Goal: Task Accomplishment & Management: Complete application form

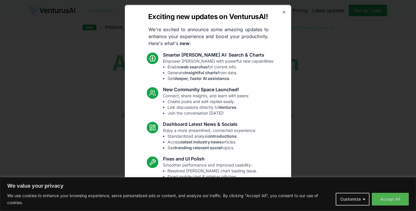
click at [364, 201] on body "We value your privacy We use cookies to enhance your browsing experience, serve…" at bounding box center [208, 105] width 416 height 211
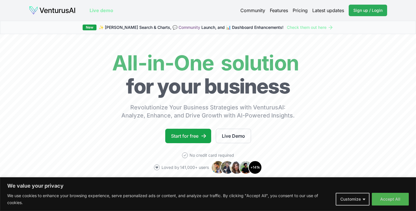
click at [375, 10] on span "Sign up / Login" at bounding box center [367, 11] width 29 height 6
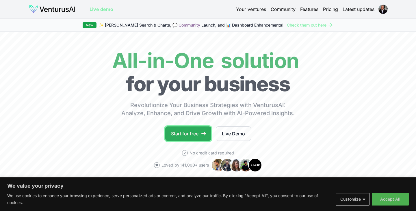
click at [202, 134] on icon at bounding box center [204, 134] width 6 height 6
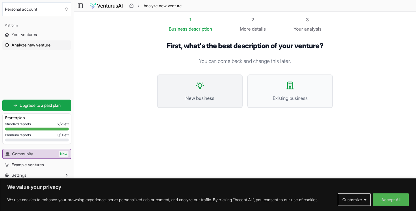
click at [201, 92] on button "New business" at bounding box center [200, 92] width 86 height 34
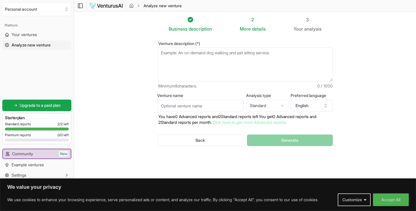
click at [200, 56] on textarea "Venture description (*)" at bounding box center [245, 64] width 176 height 34
paste textarea "Jnico Productions is a female forward film & media production company, seeking …"
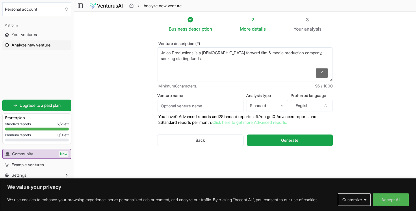
type textarea "Jnico Productions is a female forward film & media production company, seeking …"
click at [178, 107] on input "Venture name" at bounding box center [200, 106] width 87 height 12
type input "jackienicomedia"
click at [282, 105] on html "We value your privacy We use cookies to enhance your browsing experience, serve…" at bounding box center [208, 105] width 416 height 211
click at [281, 108] on html "We value your privacy We use cookies to enhance your browsing experience, serve…" at bounding box center [208, 105] width 416 height 211
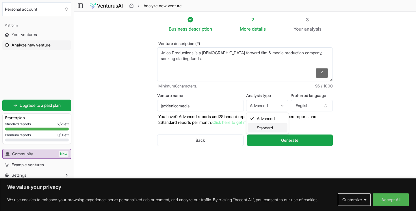
select select "standard"
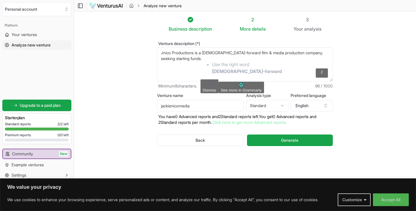
click at [223, 69] on html "We value your privacy We use cookies to enhance your browsing experience, serve…" at bounding box center [208, 105] width 416 height 211
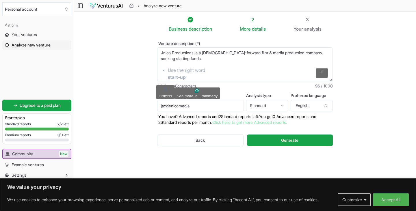
click at [175, 71] on html "We value your privacy We use cookies to enhance your browsing experience, serve…" at bounding box center [208, 105] width 416 height 211
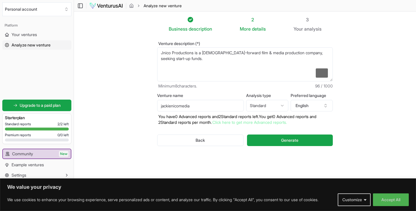
click at [191, 59] on textarea "Jnico Productions is a female-forward film & media production company, seeking …" at bounding box center [245, 64] width 176 height 34
paste textarea "Summary Hi, my name is Jackie Nico. I am the founder of JNico Productions. We a…"
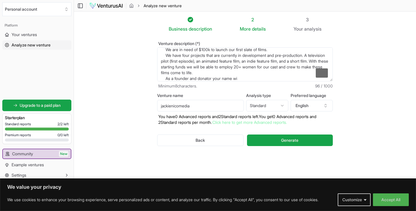
scroll to position [73, 0]
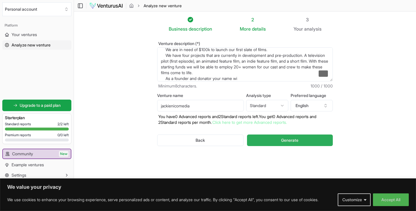
type textarea "Jnico Productions is a female-forward film & media production company, seeking …"
click at [295, 140] on span "Generate" at bounding box center [289, 141] width 17 height 6
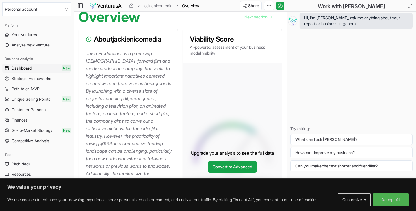
scroll to position [59, 0]
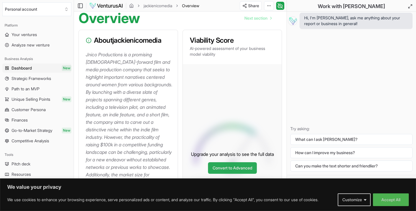
click at [226, 163] on link "Convert to Advanced" at bounding box center [232, 168] width 49 height 12
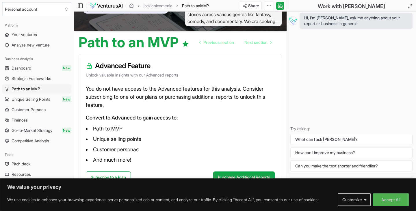
scroll to position [48, 0]
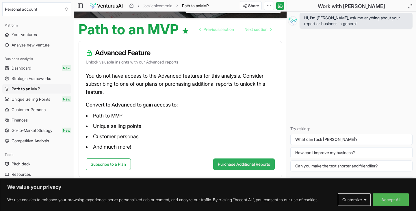
click at [239, 164] on button "Purchase Additional Reports" at bounding box center [244, 165] width 62 height 12
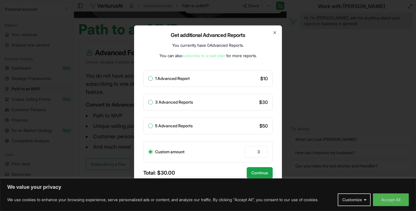
click at [151, 102] on button "3 Advanced Reports" at bounding box center [150, 102] width 5 height 5
radio input "true"
click at [258, 174] on button "Continue" at bounding box center [260, 173] width 26 height 12
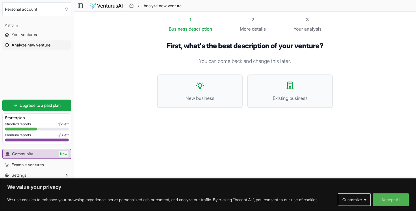
scroll to position [0, 0]
click at [26, 124] on span "Standard reports" at bounding box center [18, 124] width 26 height 5
click at [361, 197] on button "Customize" at bounding box center [354, 200] width 33 height 13
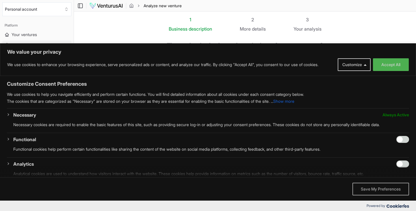
click at [369, 187] on button "Save My Preferences" at bounding box center [381, 189] width 57 height 13
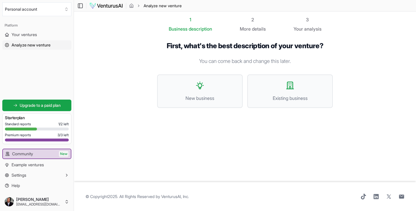
scroll to position [0, 0]
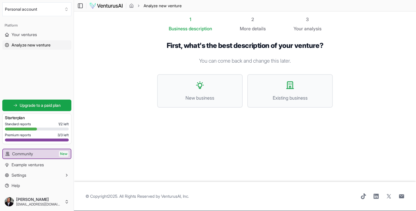
click at [50, 127] on div "Standard reports 1 / 2 left Premium reports 3 / 3 left" at bounding box center [37, 133] width 64 height 22
click at [23, 124] on span "Standard reports" at bounding box center [18, 124] width 26 height 5
click at [63, 125] on span "1 / 2 left" at bounding box center [63, 124] width 10 height 5
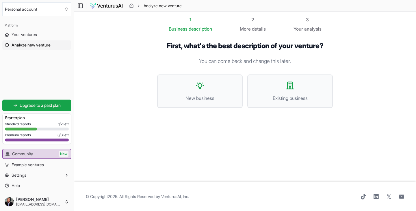
click at [153, 7] on span "Analyze new venture" at bounding box center [163, 6] width 38 height 6
click at [135, 7] on ol "Analyze new venture" at bounding box center [155, 6] width 53 height 6
click at [131, 5] on icon "breadcrumb" at bounding box center [131, 5] width 5 height 5
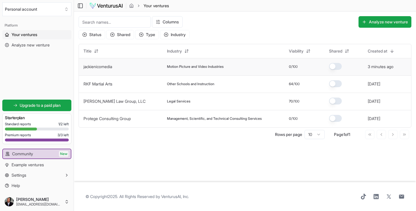
click at [162, 66] on td "Motion Picture and Video Industries" at bounding box center [223, 66] width 122 height 17
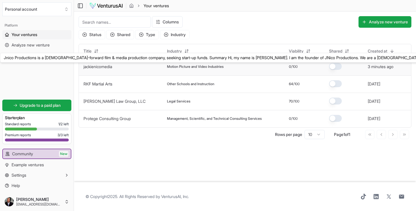
click at [109, 66] on link "jackienicomedia" at bounding box center [98, 66] width 29 height 5
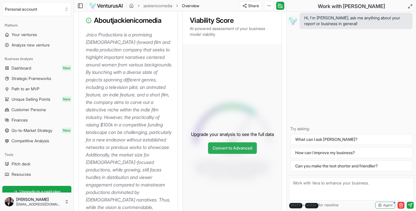
scroll to position [83, 0]
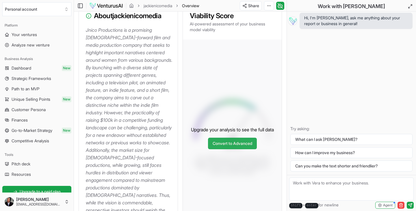
click at [230, 140] on link "Convert to Advanced" at bounding box center [232, 144] width 49 height 12
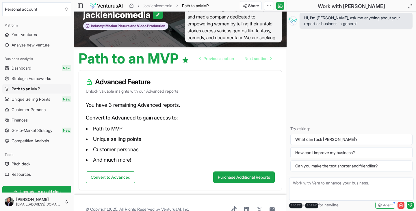
scroll to position [30, 0]
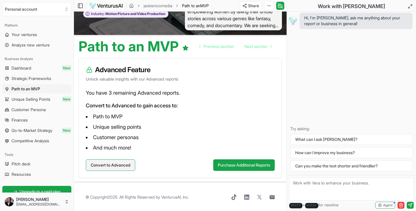
click at [129, 165] on button "Convert to Advanced" at bounding box center [110, 166] width 49 height 12
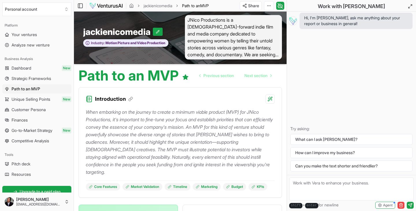
scroll to position [0, 0]
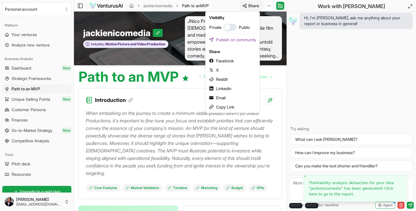
click at [251, 4] on html "We value your privacy We use cookies to enhance your browsing experience, serve…" at bounding box center [208, 105] width 416 height 211
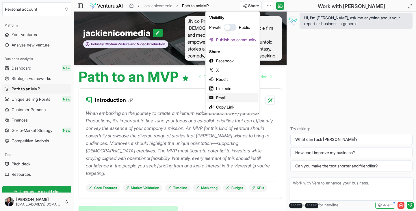
click at [222, 96] on div "Email" at bounding box center [233, 97] width 52 height 9
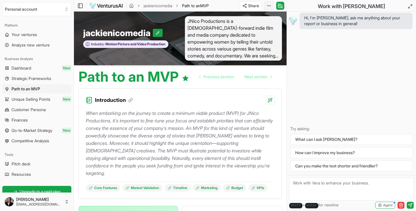
click at [270, 6] on html "We value your privacy We use cookies to enhance your browsing experience, serve…" at bounding box center [208, 105] width 416 height 211
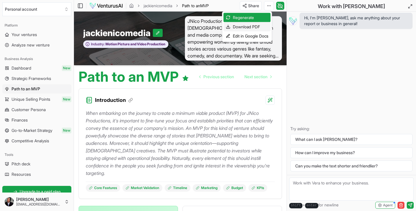
click at [254, 26] on div "Download PDF" at bounding box center [247, 26] width 47 height 9
